Goal: Transaction & Acquisition: Purchase product/service

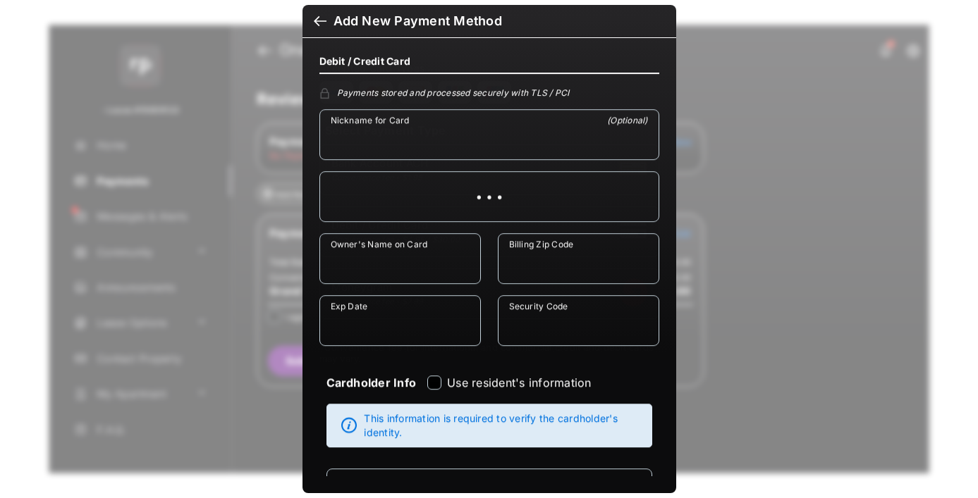
select select "**"
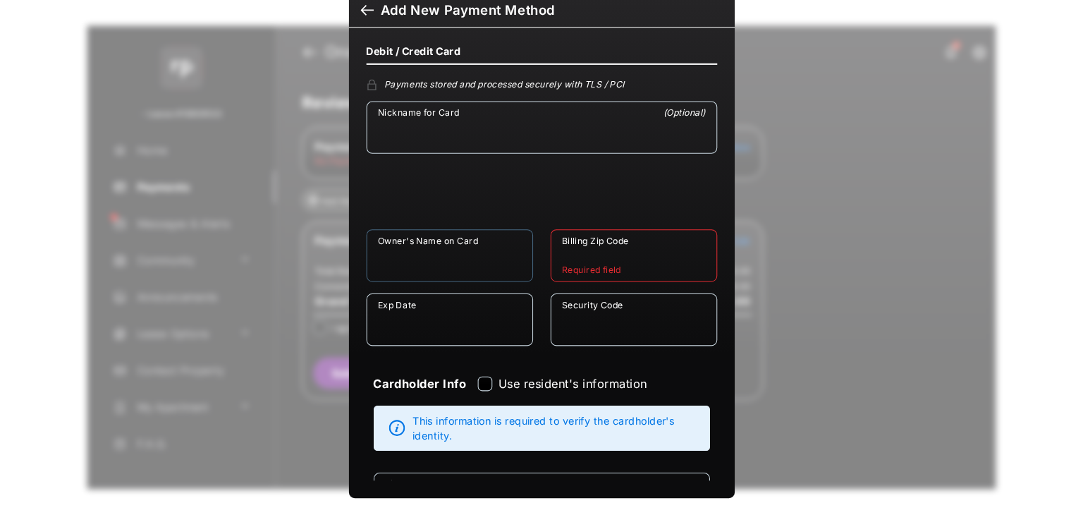
scroll to position [70, 0]
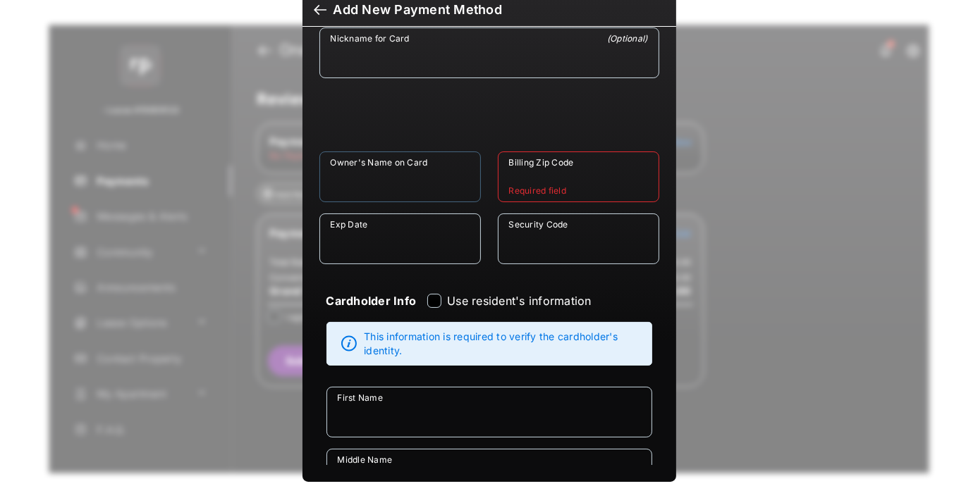
click at [430, 198] on input "Owner's Name on Card" at bounding box center [399, 177] width 161 height 51
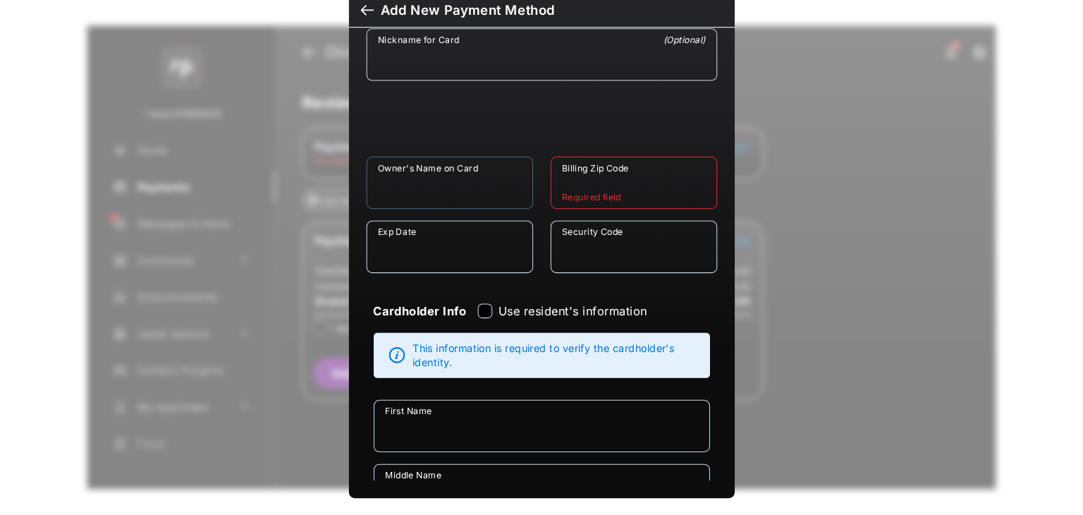
scroll to position [11, 0]
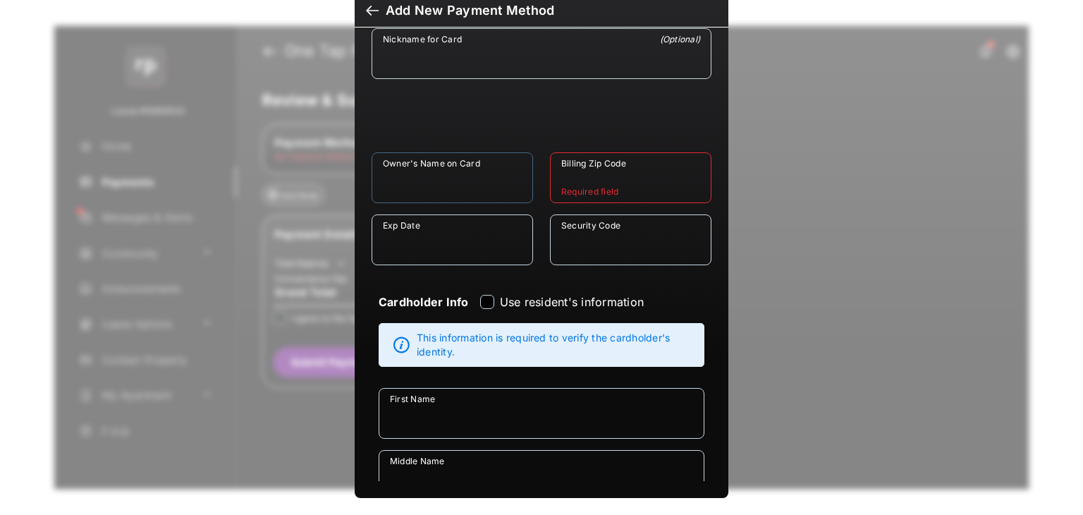
click at [451, 186] on input "Owner's Name on Card" at bounding box center [452, 177] width 161 height 51
click at [550, 193] on input "Billing Zip Code" at bounding box center [630, 177] width 161 height 51
click at [471, 238] on input "Exp Date" at bounding box center [452, 239] width 161 height 51
click at [596, 247] on input "Security Code" at bounding box center [630, 239] width 161 height 51
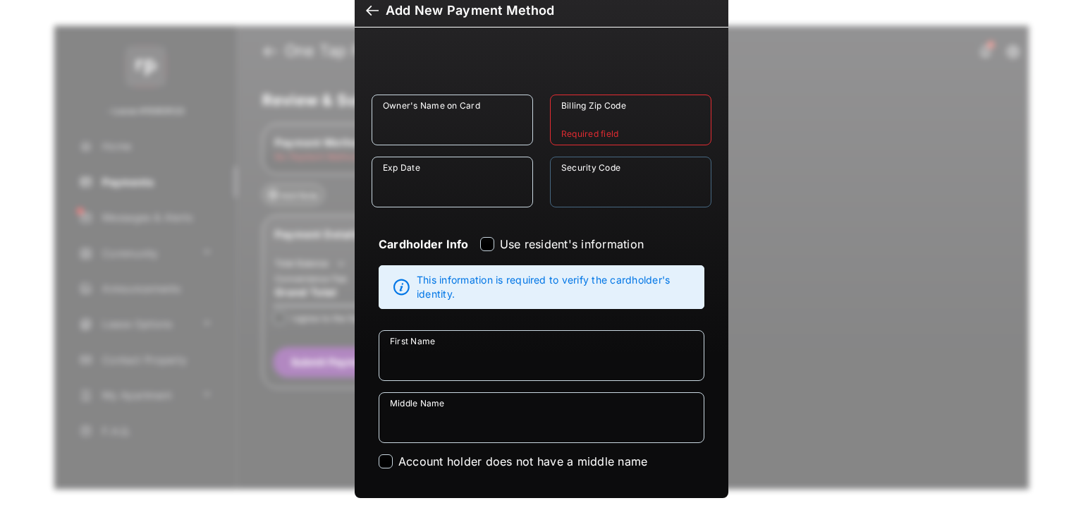
scroll to position [141, 0]
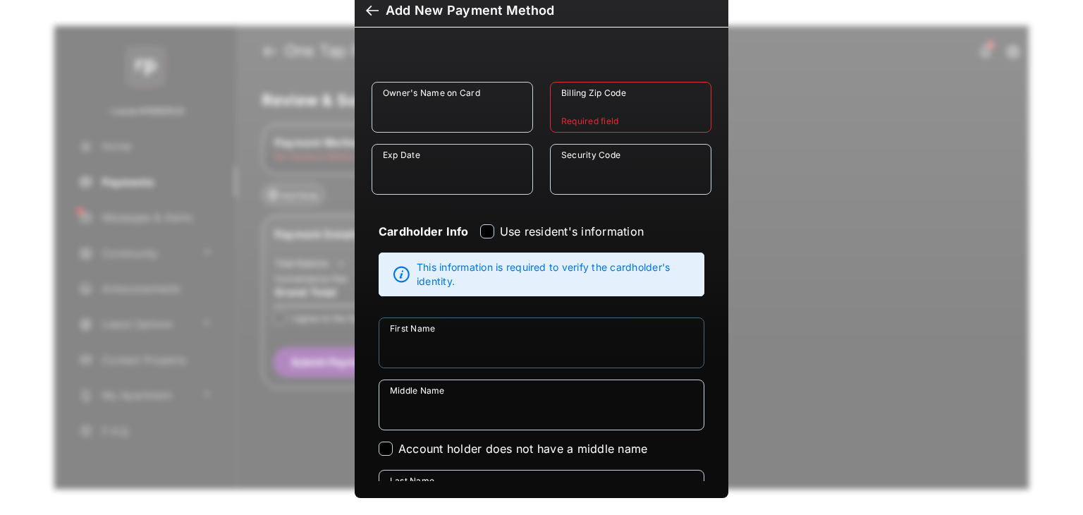
click at [431, 326] on input "First Name" at bounding box center [542, 342] width 326 height 51
click at [513, 397] on input "Middle Name" at bounding box center [542, 404] width 326 height 51
drag, startPoint x: 513, startPoint y: 397, endPoint x: 486, endPoint y: 293, distance: 107.0
click at [513, 396] on input "Middle Name" at bounding box center [542, 404] width 326 height 51
click at [754, 73] on div "**********" at bounding box center [541, 257] width 1083 height 515
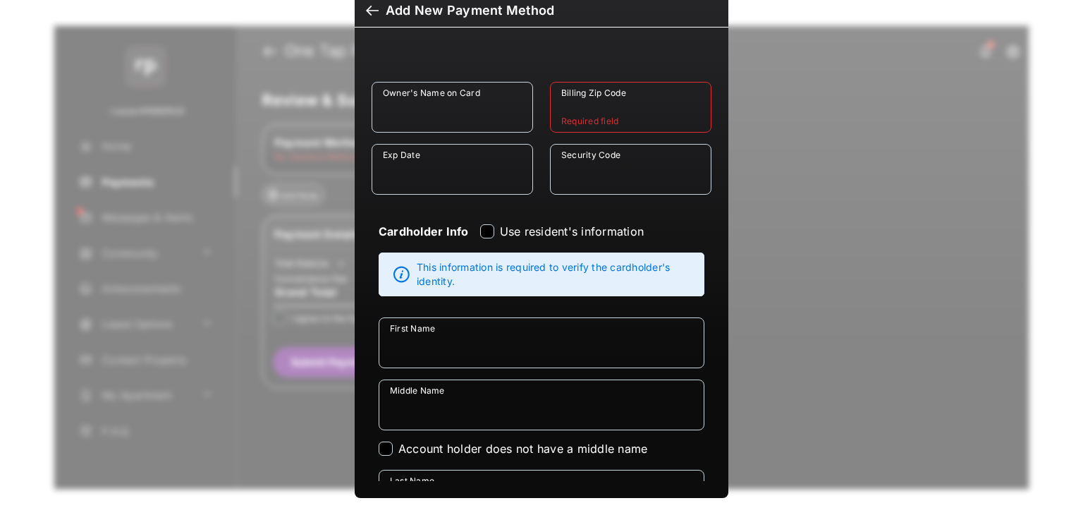
click at [366, 12] on div at bounding box center [372, 12] width 13 height 16
